Goal: Check status: Check status

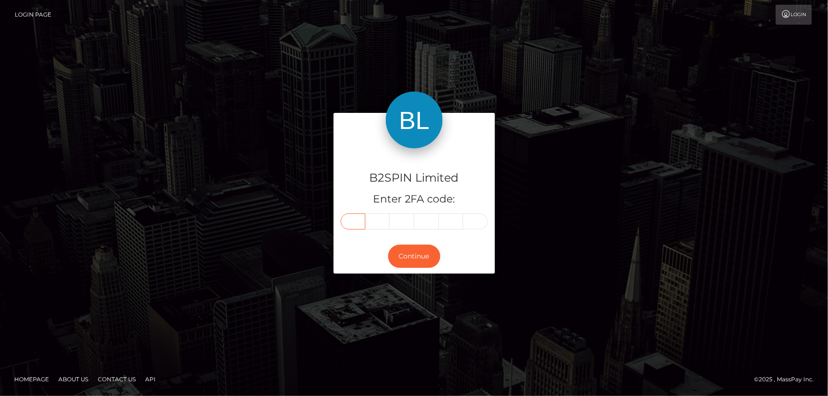
drag, startPoint x: 353, startPoint y: 218, endPoint x: 347, endPoint y: 221, distance: 6.2
click at [354, 218] on input "text" at bounding box center [353, 221] width 25 height 16
click at [351, 222] on input "text" at bounding box center [353, 221] width 25 height 16
type input "8"
type input "3"
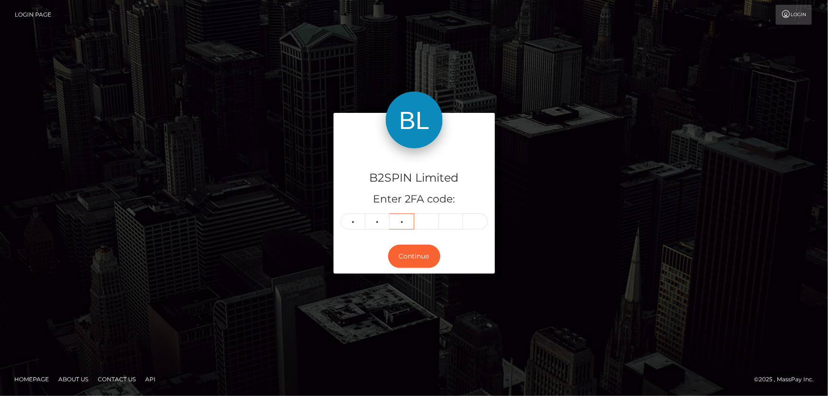
type input "2"
type input "0"
type input "9"
click at [413, 263] on button "Continue" at bounding box center [414, 256] width 52 height 23
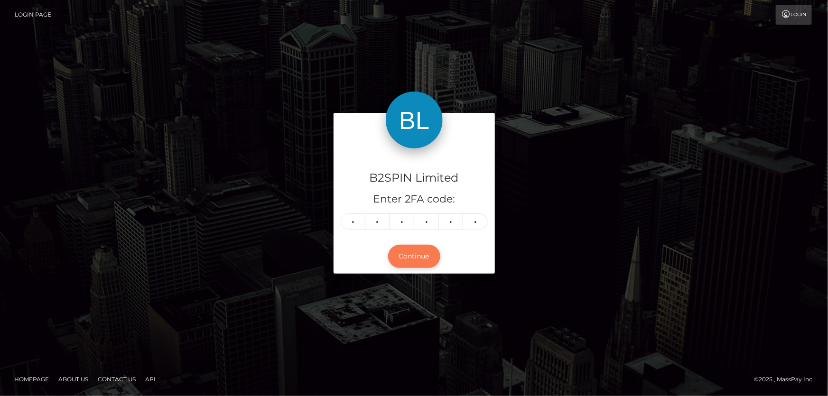
click at [413, 263] on button "Continue" at bounding box center [414, 256] width 52 height 23
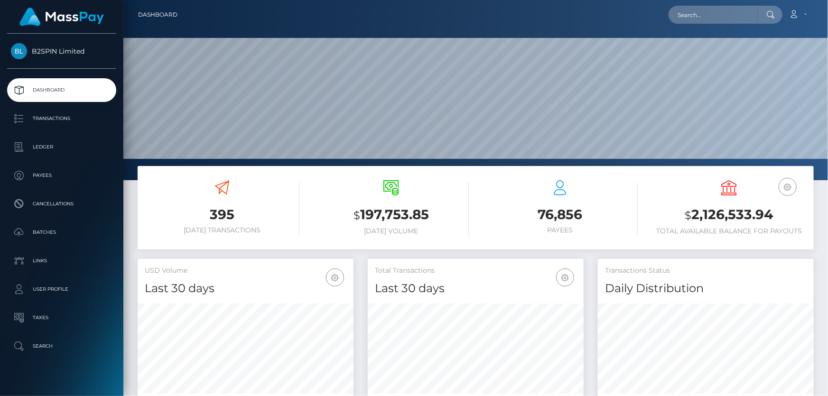
scroll to position [168, 215]
drag, startPoint x: 697, startPoint y: 214, endPoint x: 775, endPoint y: 216, distance: 78.7
click at [775, 216] on h3 "$ 2,126,533.94" at bounding box center [729, 214] width 155 height 19
copy h3 "2,126,533.94"
